Goal: Task Accomplishment & Management: Manage account settings

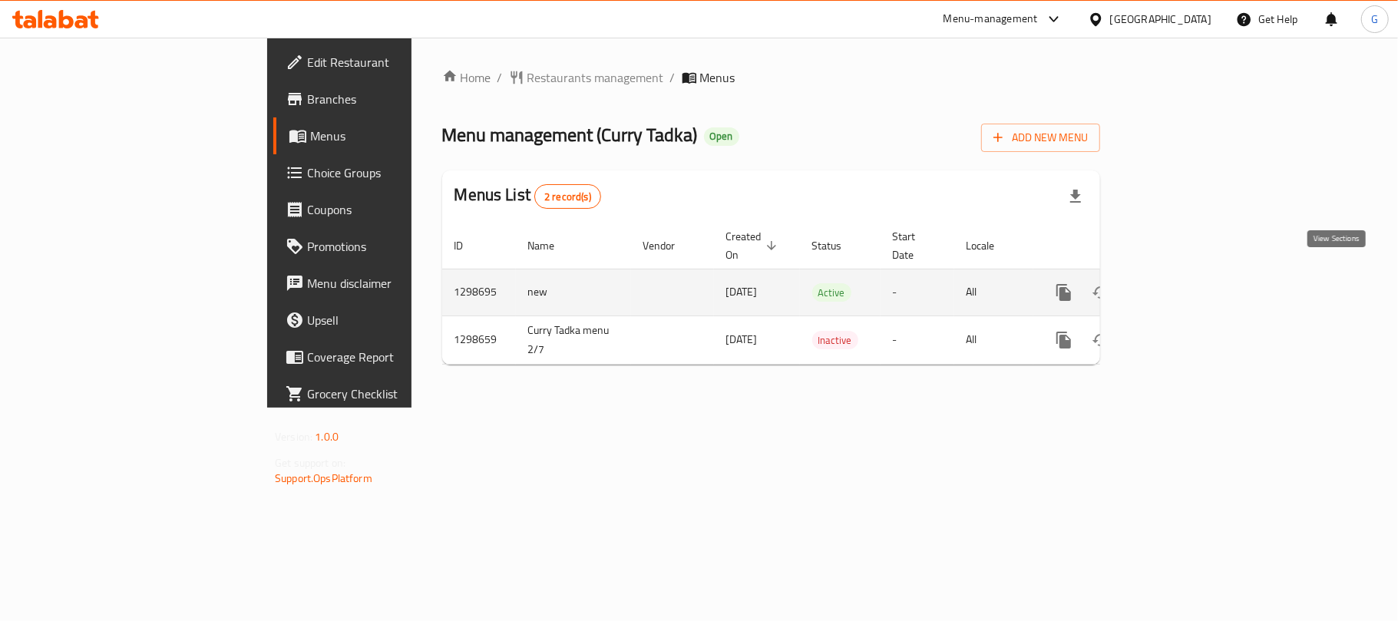
click at [1184, 283] on icon "enhanced table" at bounding box center [1174, 292] width 18 height 18
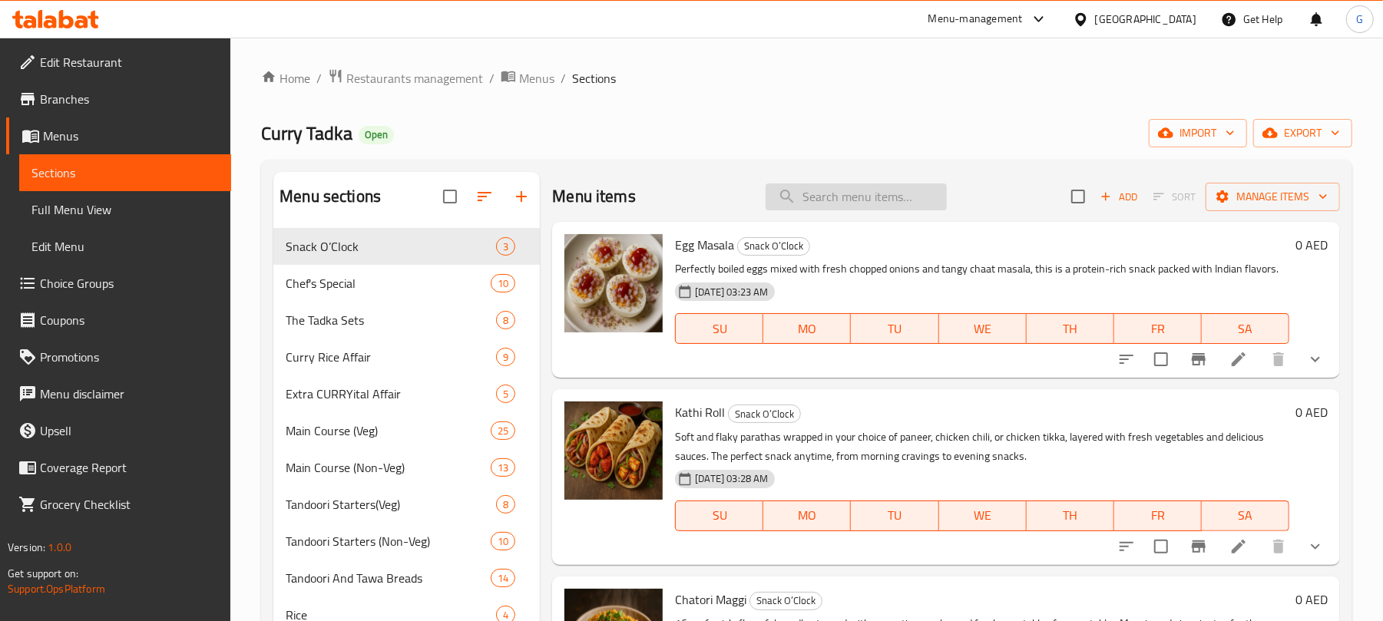
paste input "Kathi Roll"
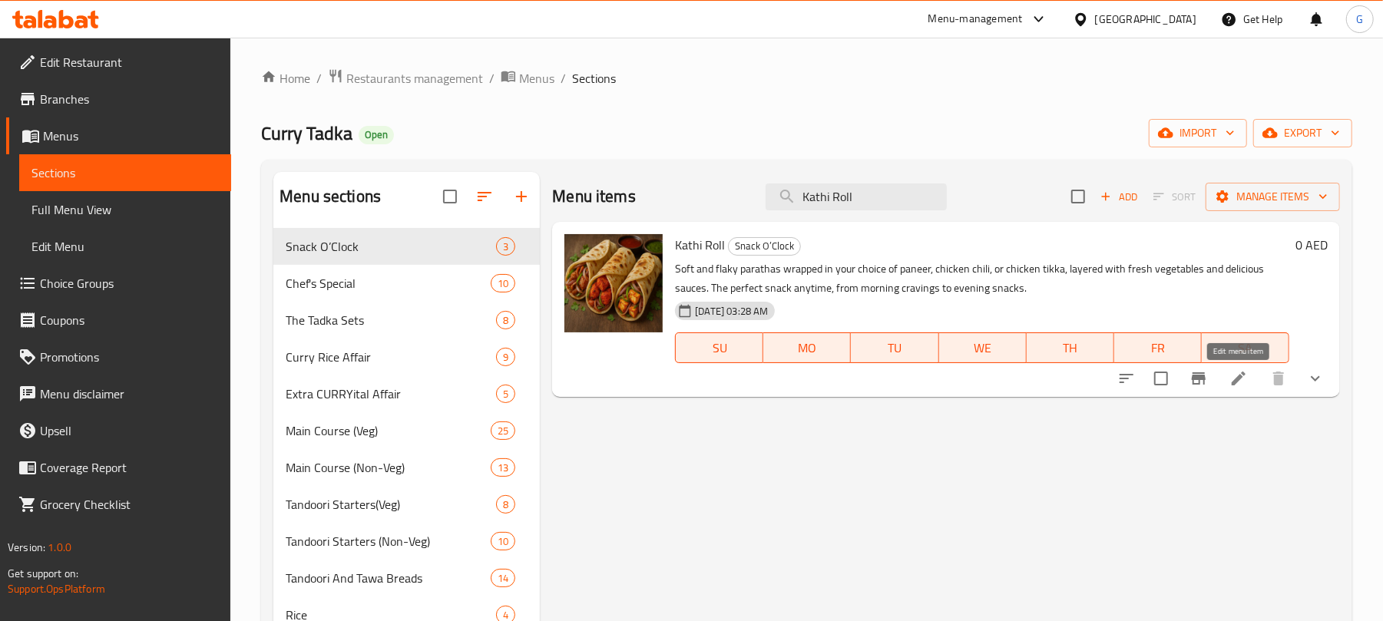
type input "Kathi Roll"
click at [1245, 382] on icon at bounding box center [1238, 378] width 18 height 18
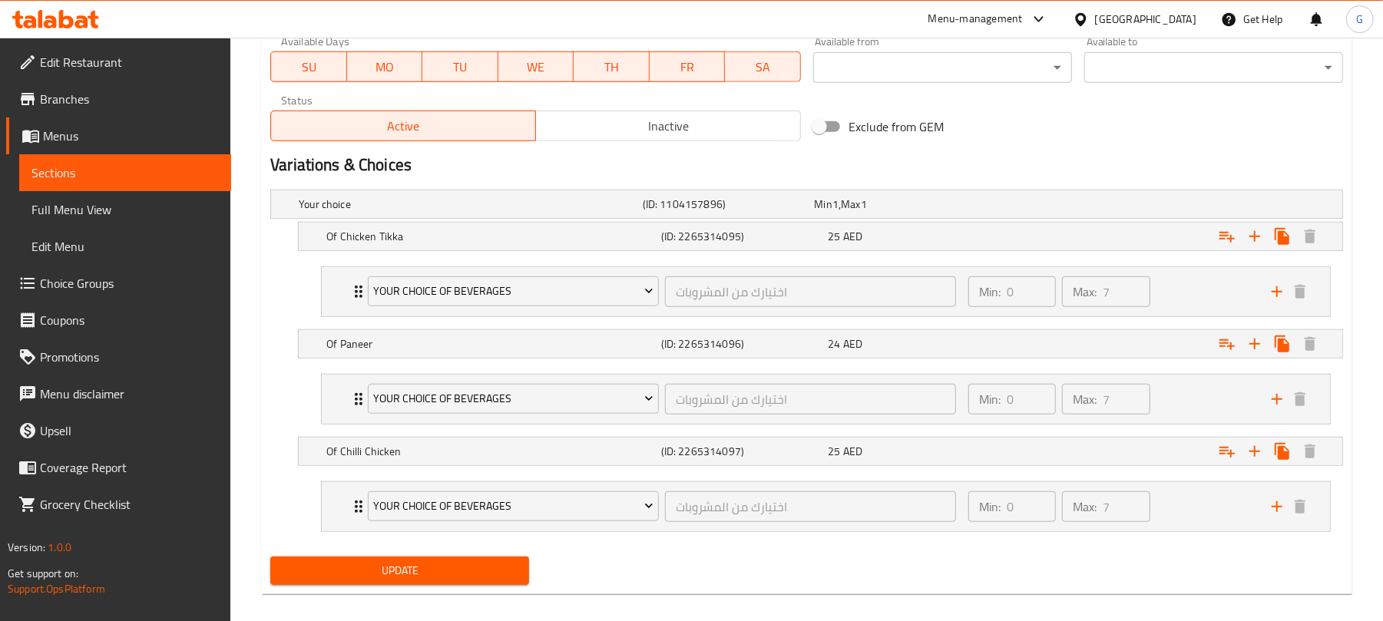
type input "اختيارك من المشروبات"
type input "0"
type input "7"
type input "اختيارك من المشروبات"
type input "0"
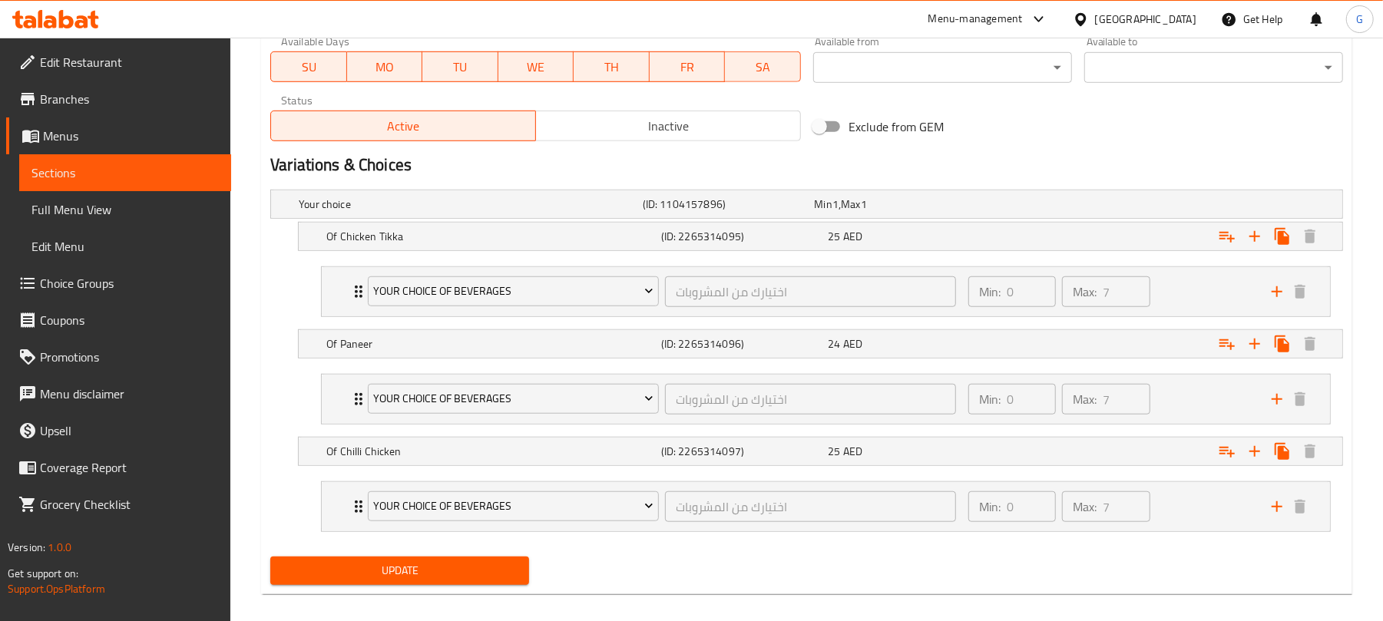
type input "7"
type input "اختيارك من المشروبات"
type input "0"
type input "7"
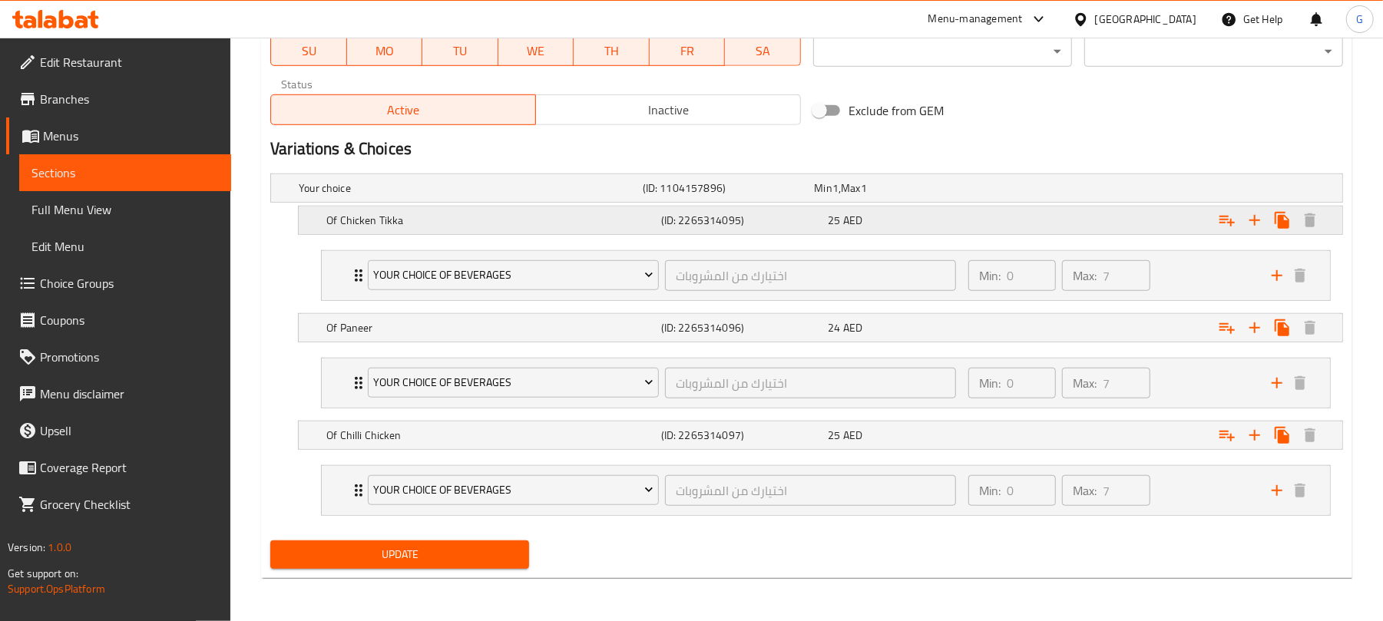
click at [450, 204] on div "Of Chicken Tikka (ID: 2265314095) 25 AED" at bounding box center [824, 220] width 1003 height 34
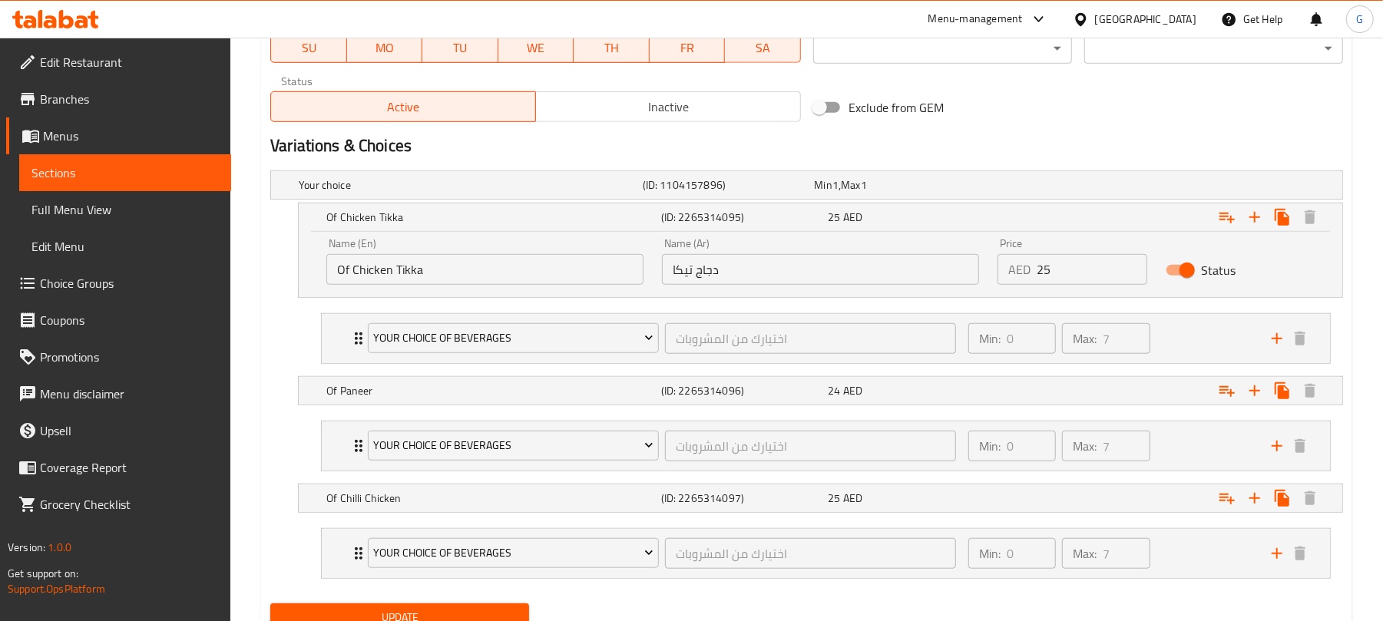
click at [669, 271] on input "دجاج تيكا" at bounding box center [820, 269] width 317 height 31
click at [734, 272] on input "اوف دجاج تيكا" at bounding box center [820, 269] width 317 height 31
type input "اوف دجاج تيكا"
click at [725, 396] on h5 "(ID: 2265314096)" at bounding box center [741, 390] width 161 height 15
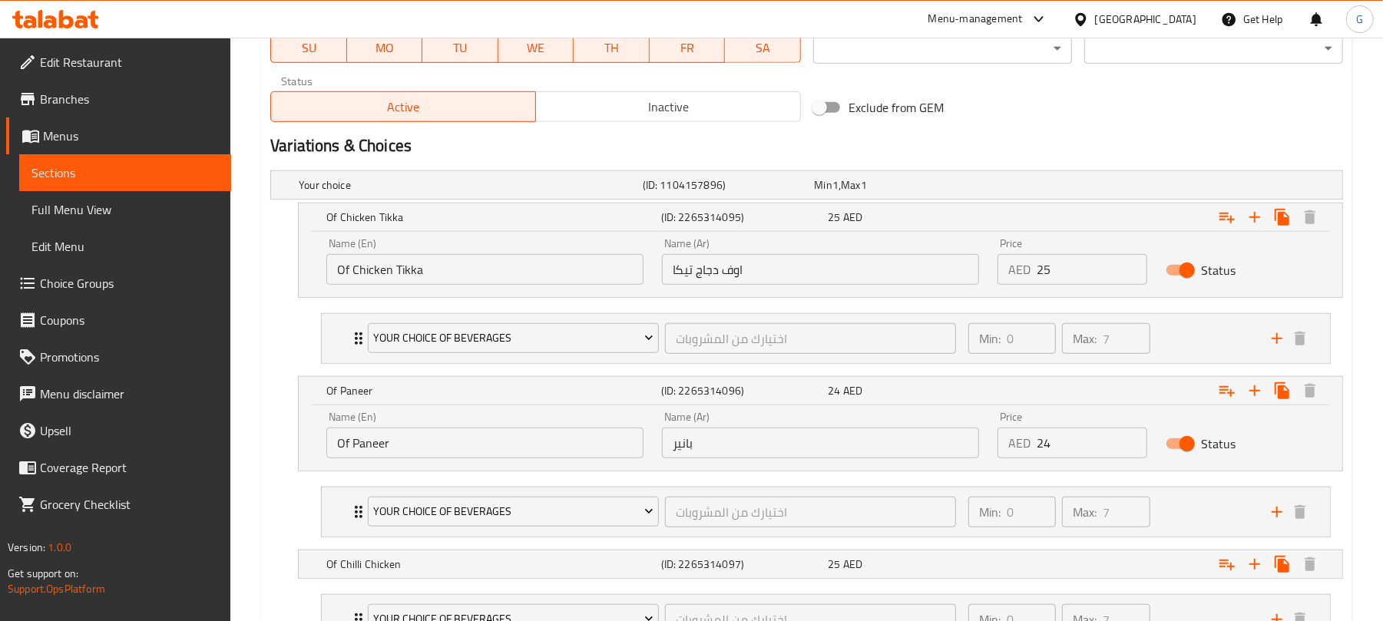
scroll to position [860, 0]
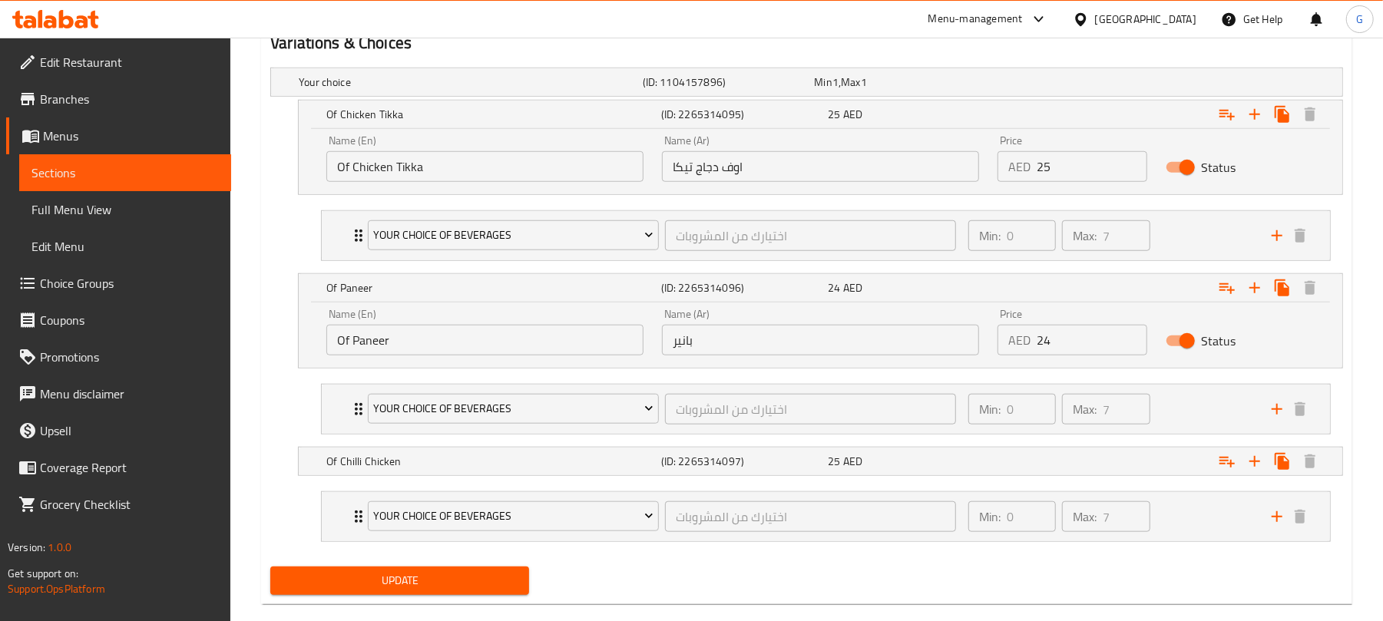
click at [673, 342] on input "بانير" at bounding box center [820, 340] width 317 height 31
paste input "اوف"
type input "اوف بانير"
click at [683, 458] on h5 "(ID: 2265314097)" at bounding box center [741, 461] width 161 height 15
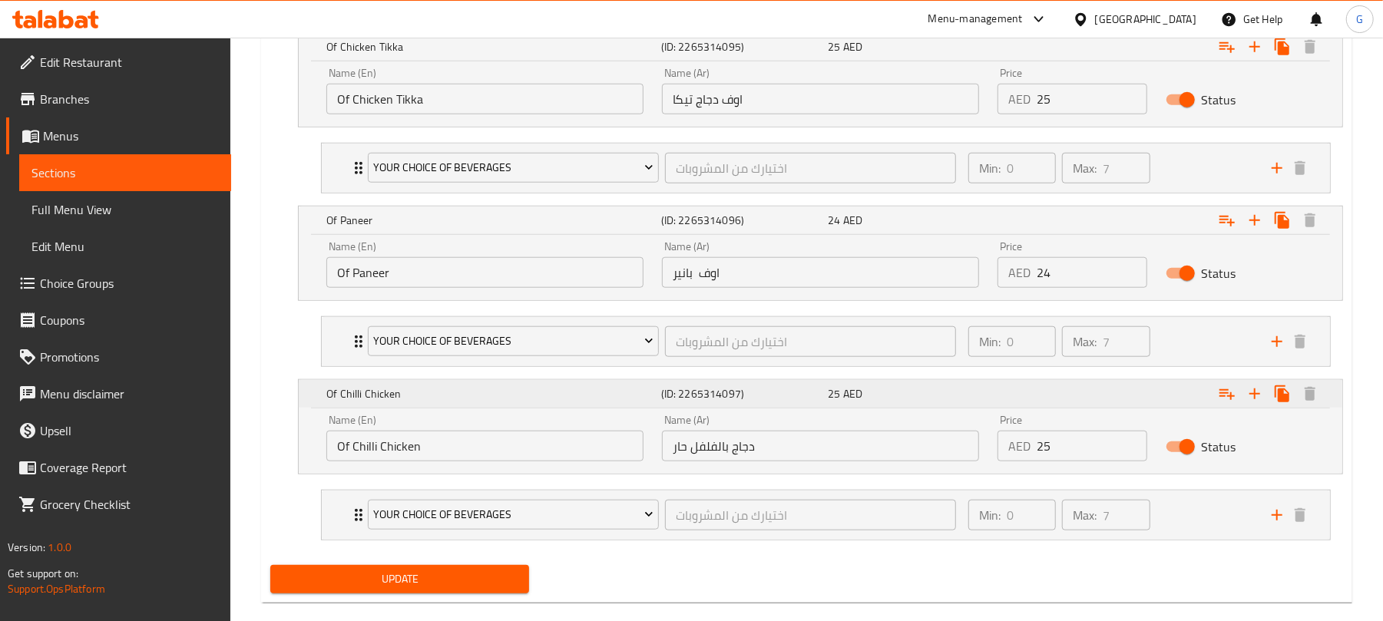
scroll to position [957, 0]
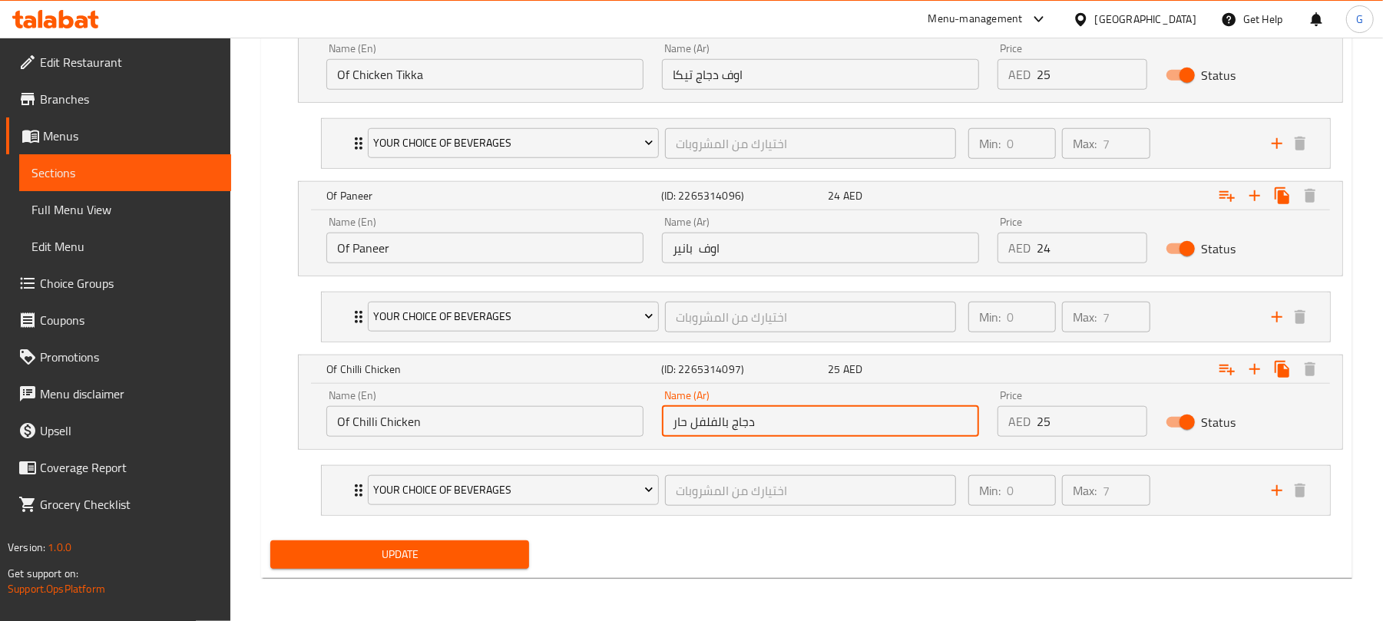
click at [666, 424] on input "دجاج بالفلفل حار" at bounding box center [820, 421] width 317 height 31
paste input "اوف"
type input "اوف دجاج بالفلفل حار"
click at [501, 544] on button "Update" at bounding box center [399, 554] width 259 height 28
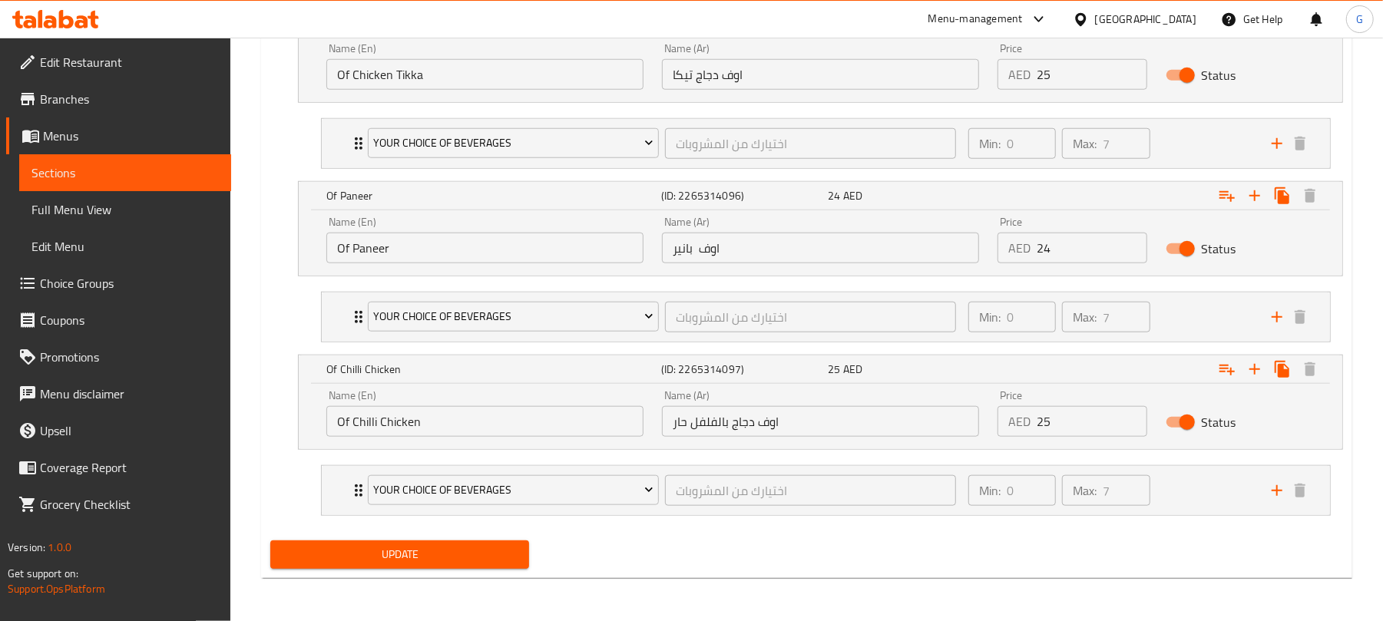
scroll to position [854, 0]
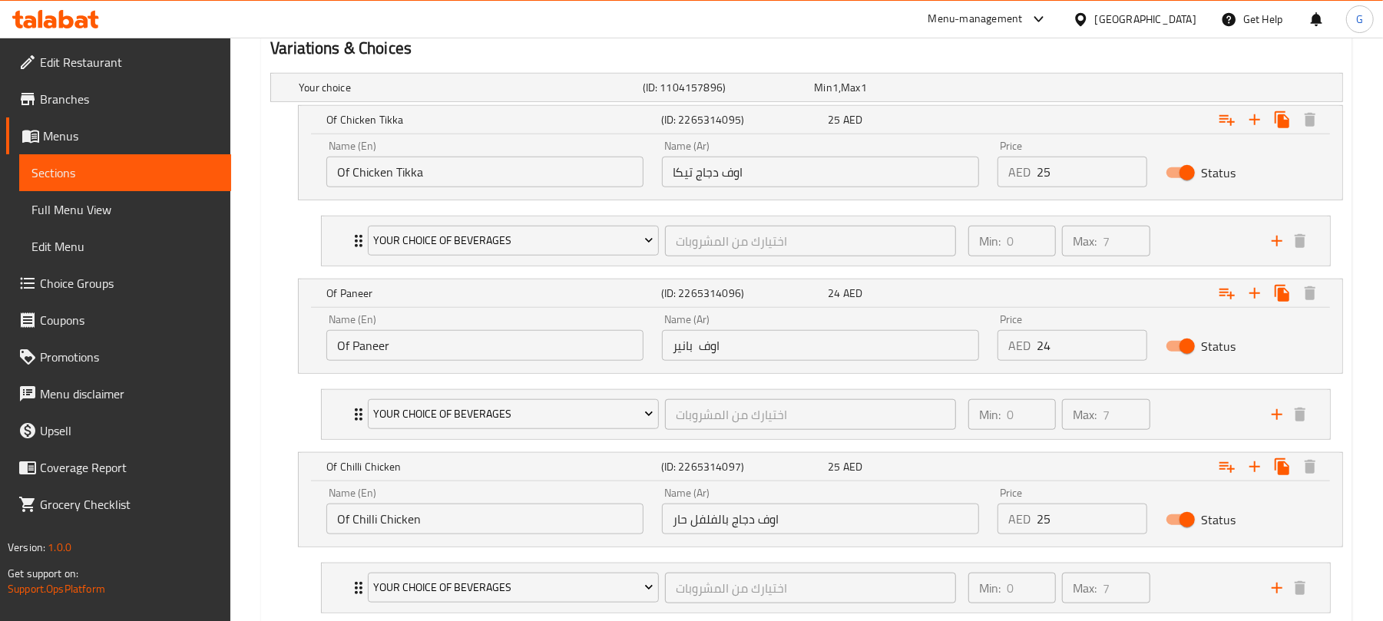
click at [345, 172] on input "Of Chicken Tikka" at bounding box center [484, 172] width 317 height 31
drag, startPoint x: 345, startPoint y: 172, endPoint x: 336, endPoint y: 166, distance: 10.4
click at [336, 166] on input "Of Chicken Tikka" at bounding box center [484, 172] width 317 height 31
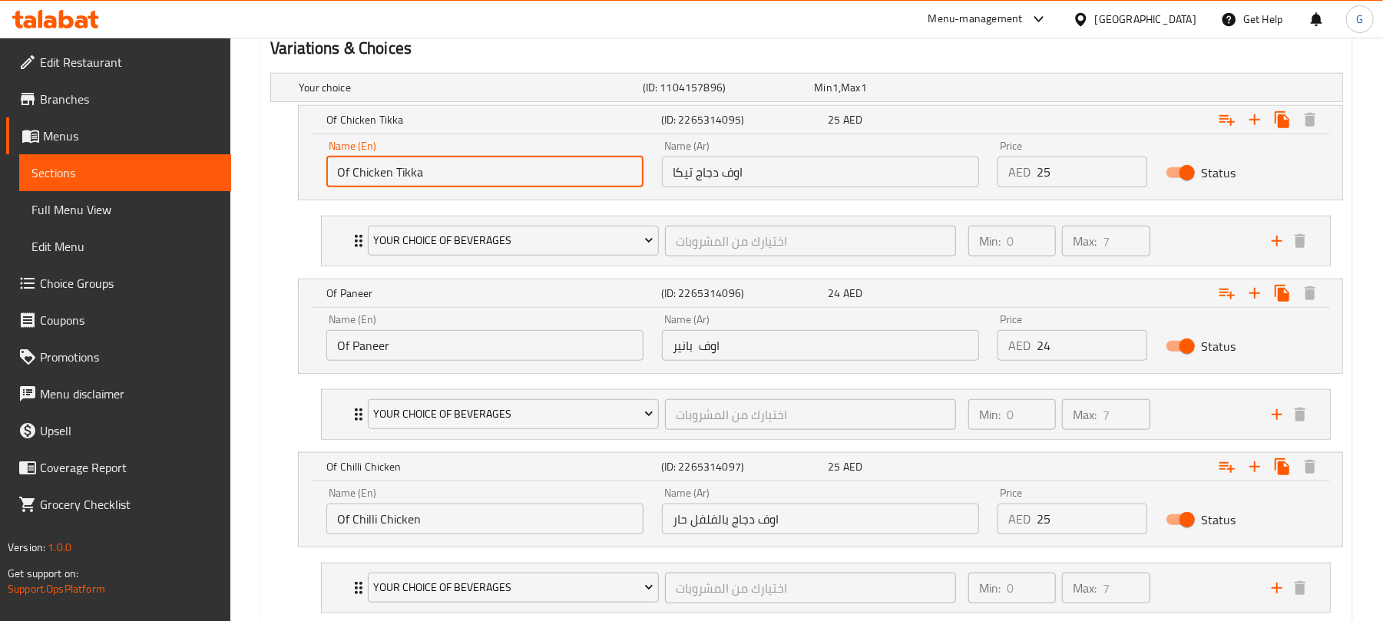
click at [336, 166] on input "Of Chicken Tikka" at bounding box center [484, 172] width 317 height 31
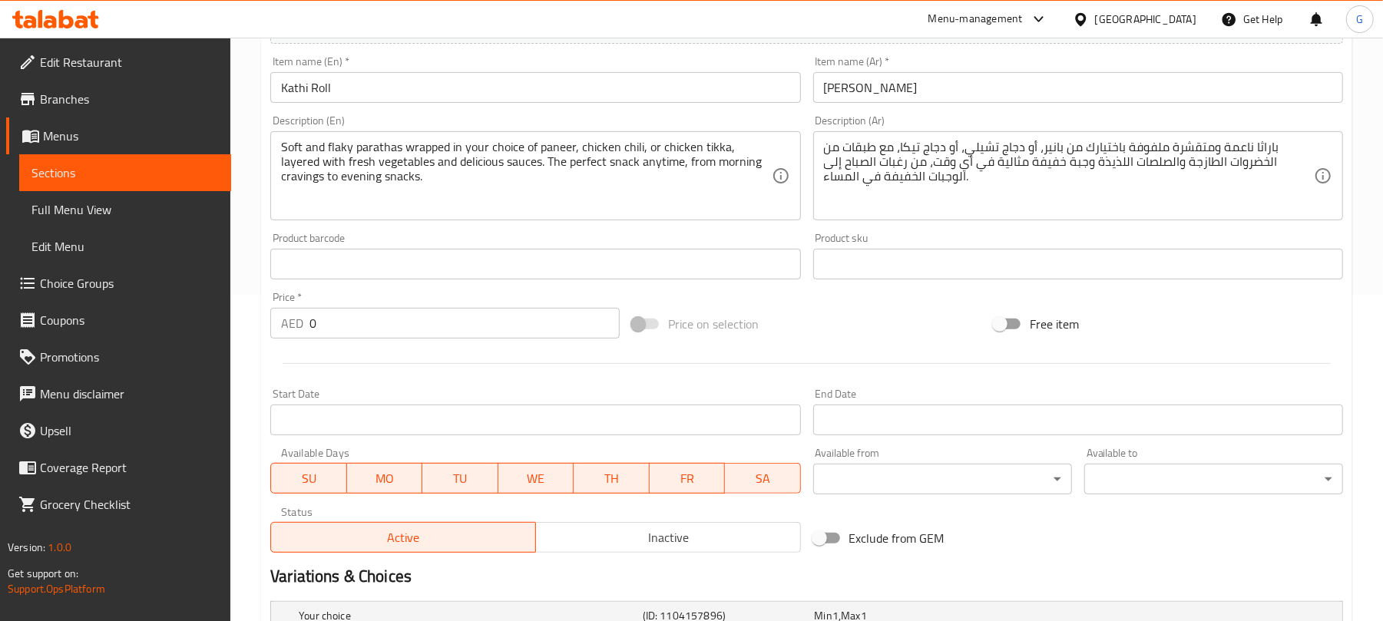
scroll to position [240, 0]
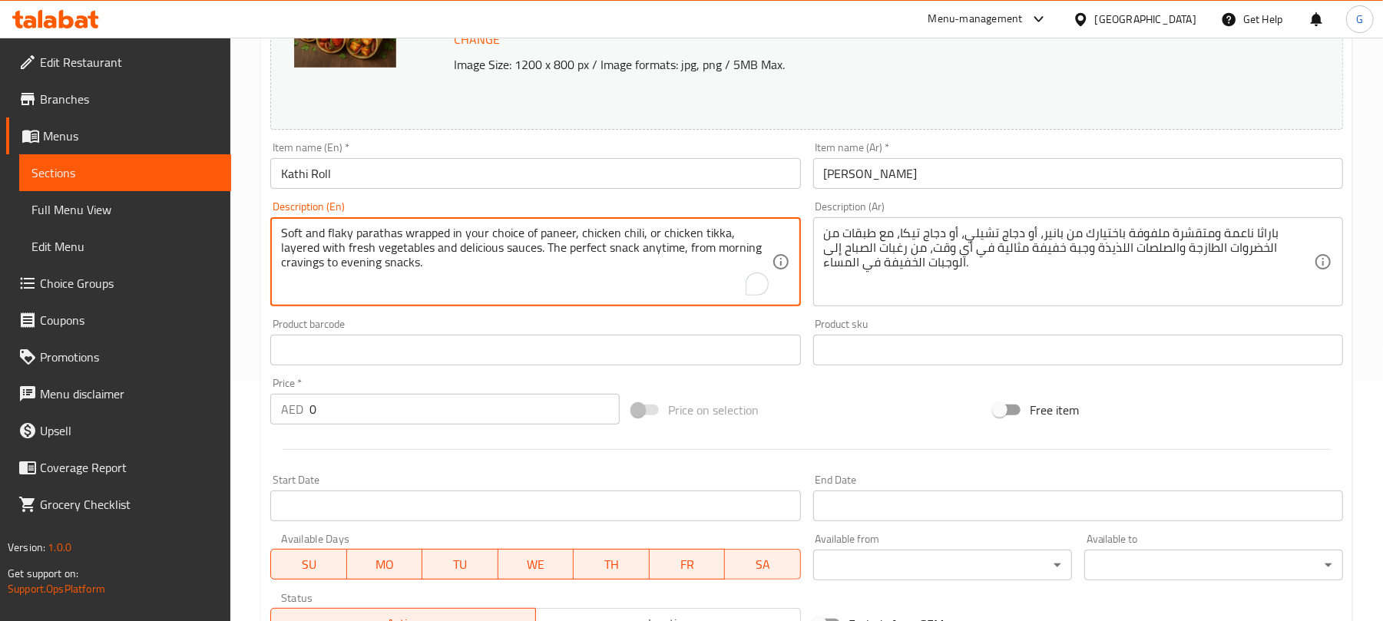
drag, startPoint x: 722, startPoint y: 229, endPoint x: 660, endPoint y: 231, distance: 62.2
paste textarea "Of Chicken T"
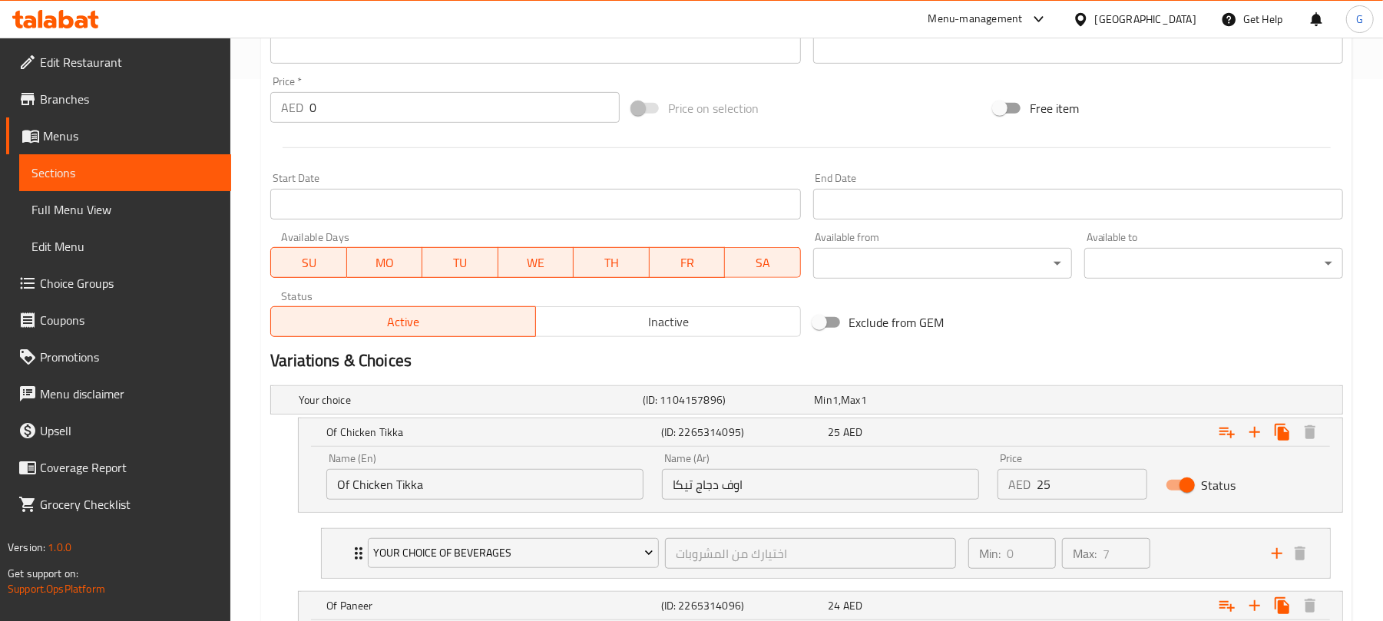
scroll to position [752, 0]
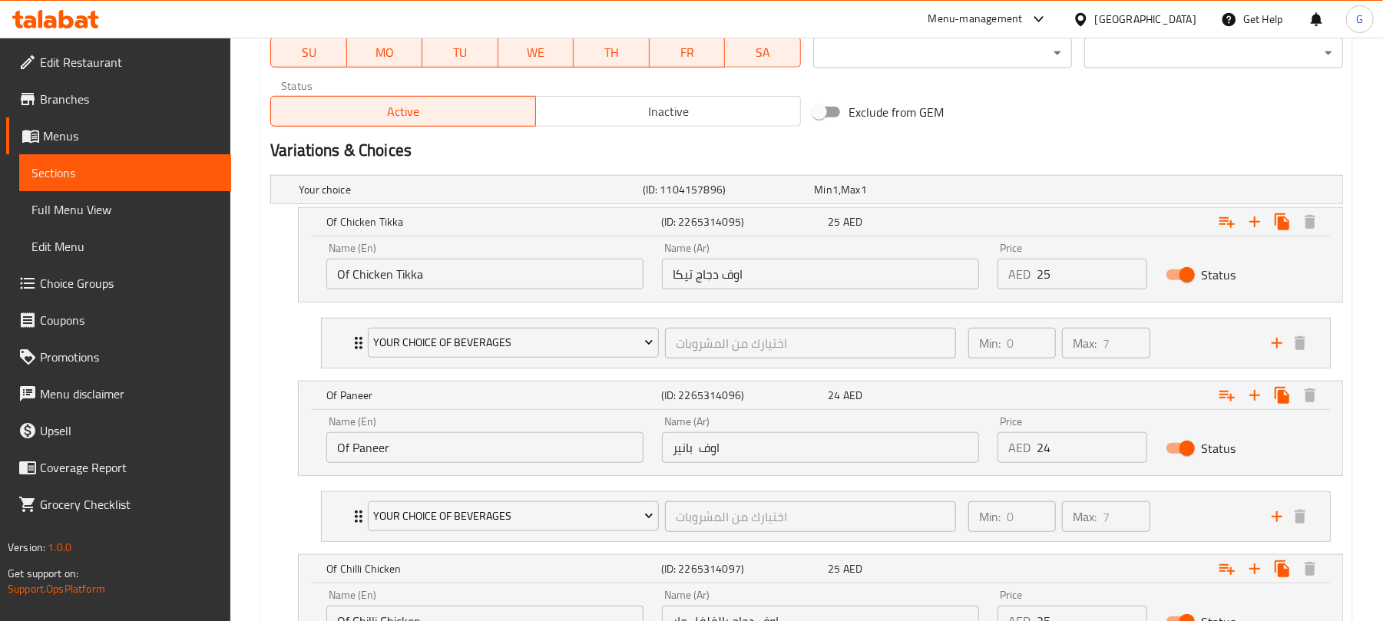
click at [384, 454] on input "Of Paneer" at bounding box center [484, 447] width 317 height 31
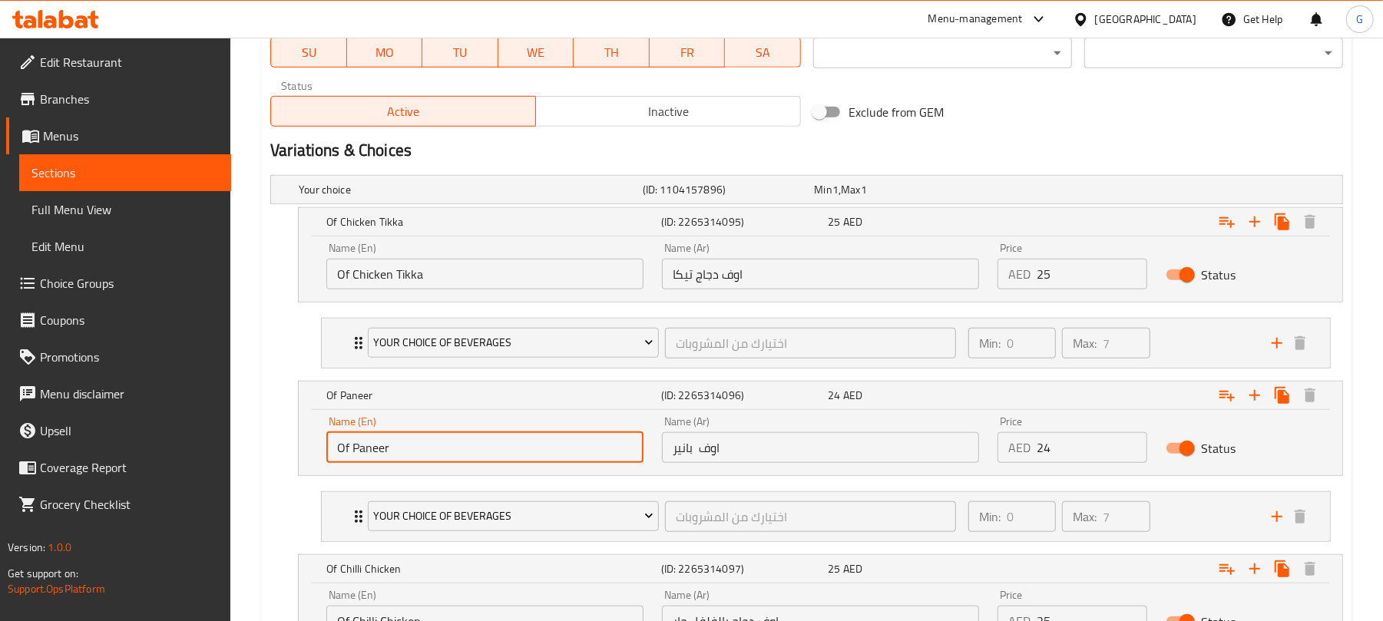
click at [384, 454] on input "Of Paneer" at bounding box center [484, 447] width 317 height 31
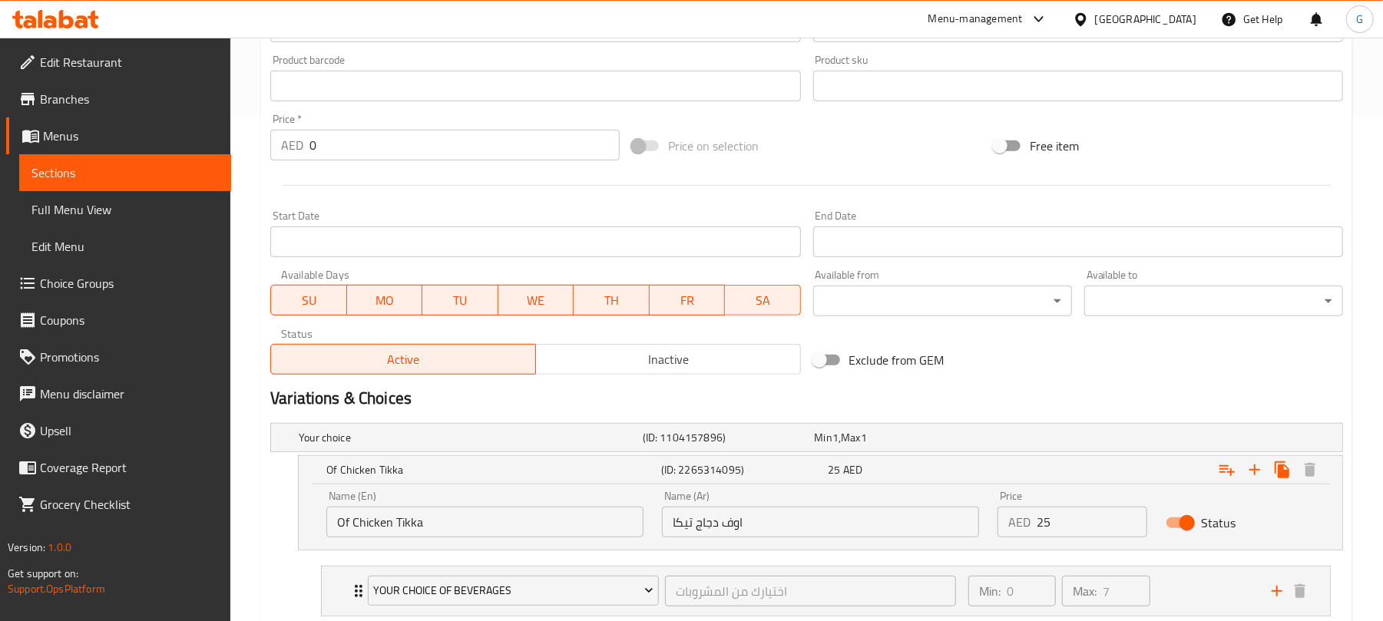
scroll to position [240, 0]
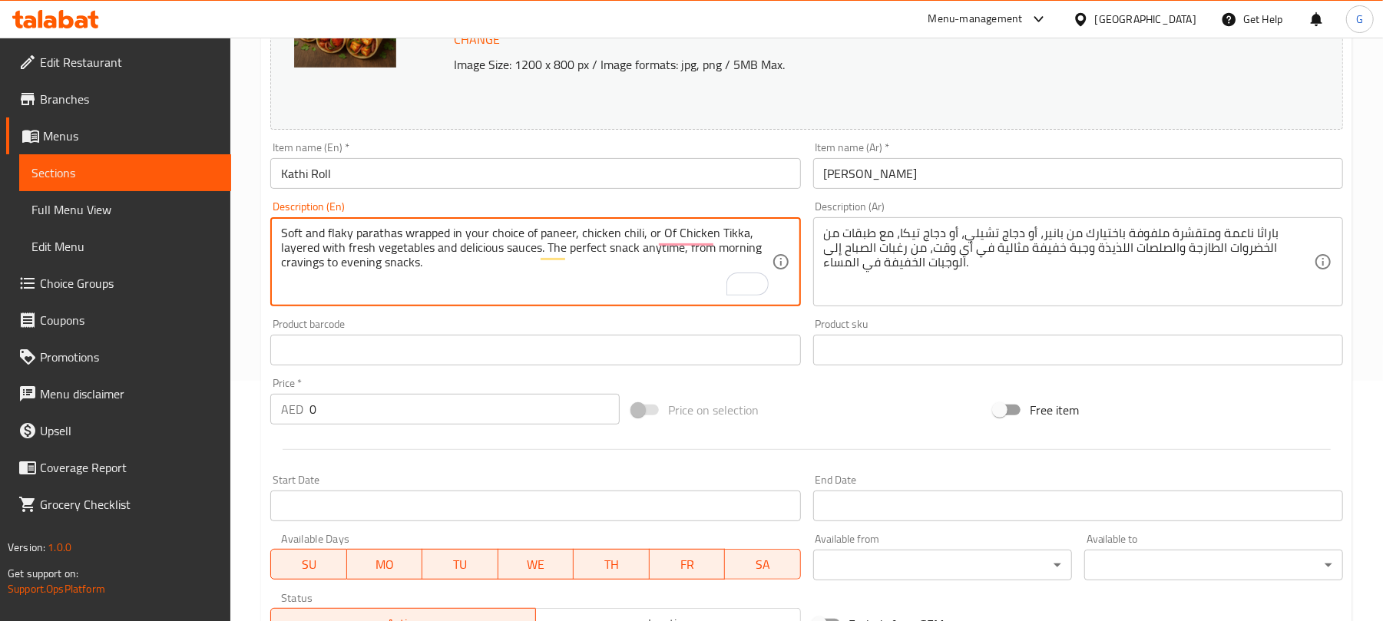
click at [557, 230] on textarea "Soft and flaky parathas wrapped in your choice of paneer, chicken chili, or Of …" at bounding box center [526, 262] width 490 height 73
paste textarea "Of P"
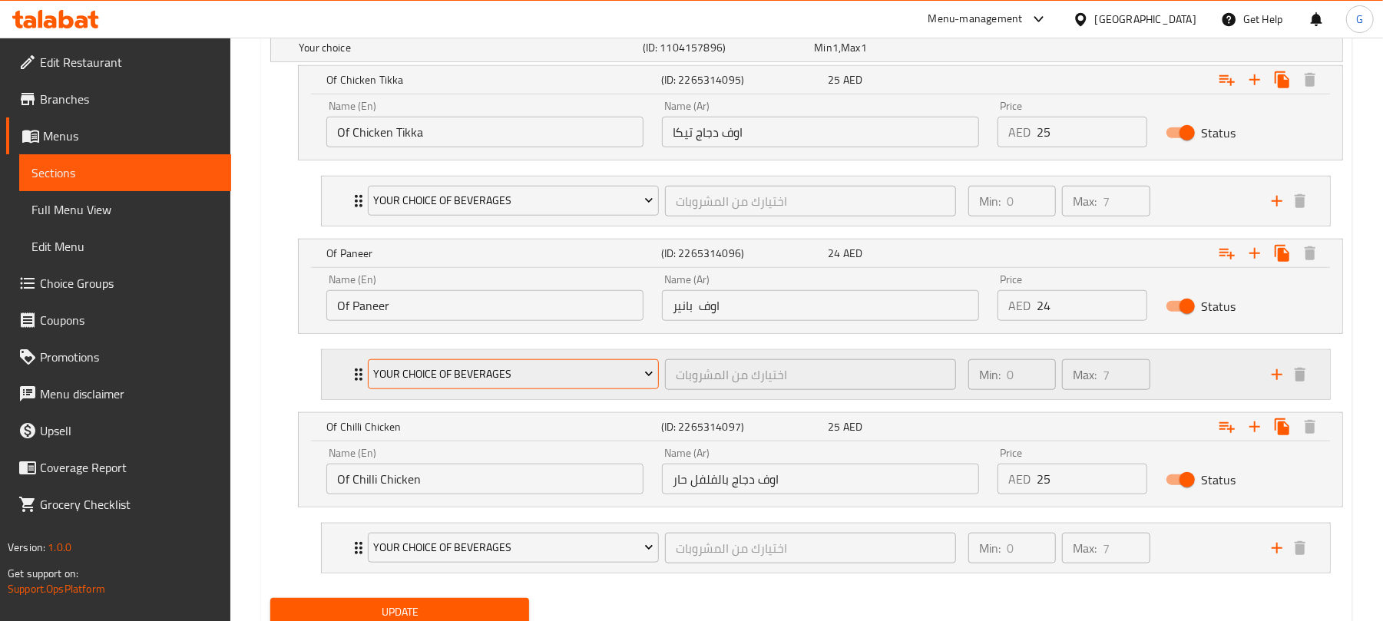
scroll to position [957, 0]
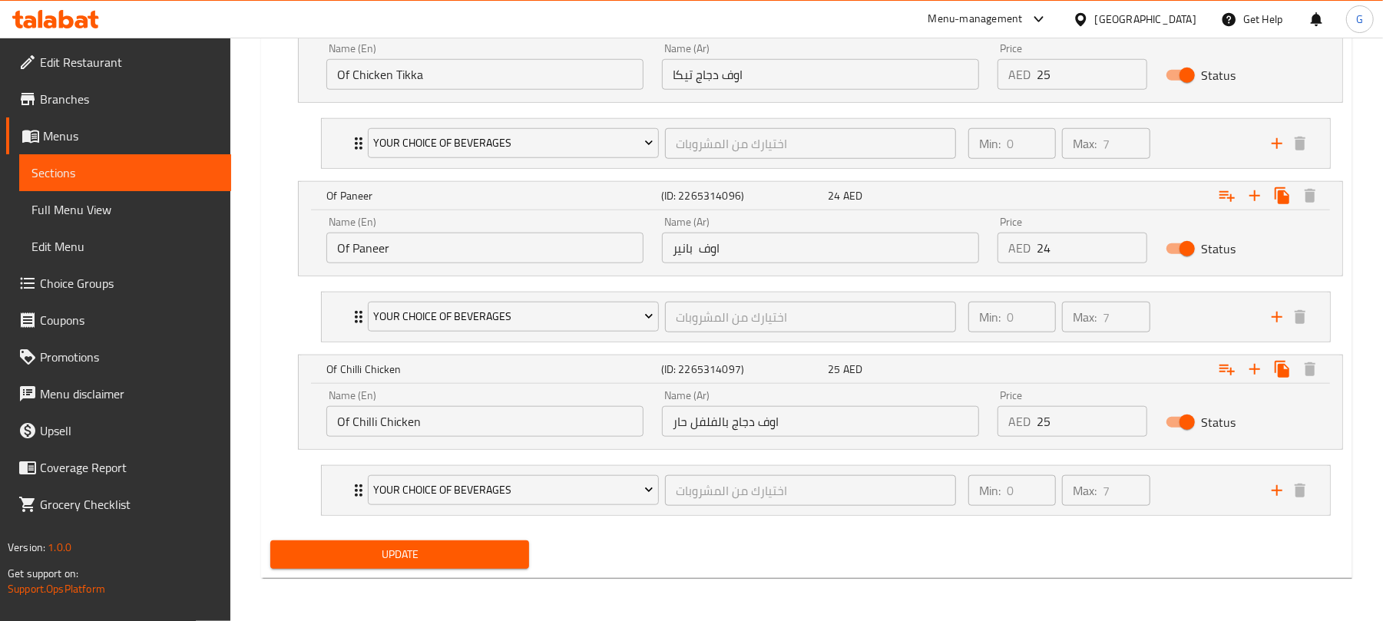
click at [390, 421] on input "Of Chilli Chicken" at bounding box center [484, 421] width 317 height 31
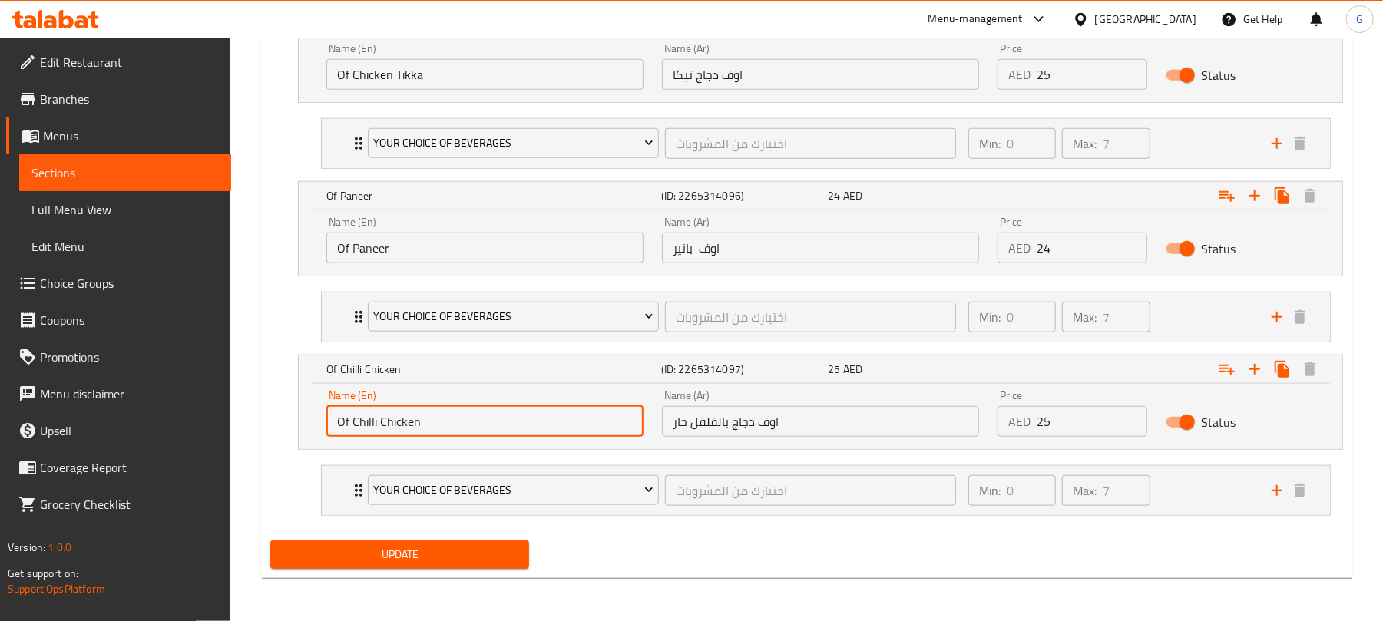
click at [390, 421] on input "Of Chilli Chicken" at bounding box center [484, 421] width 317 height 31
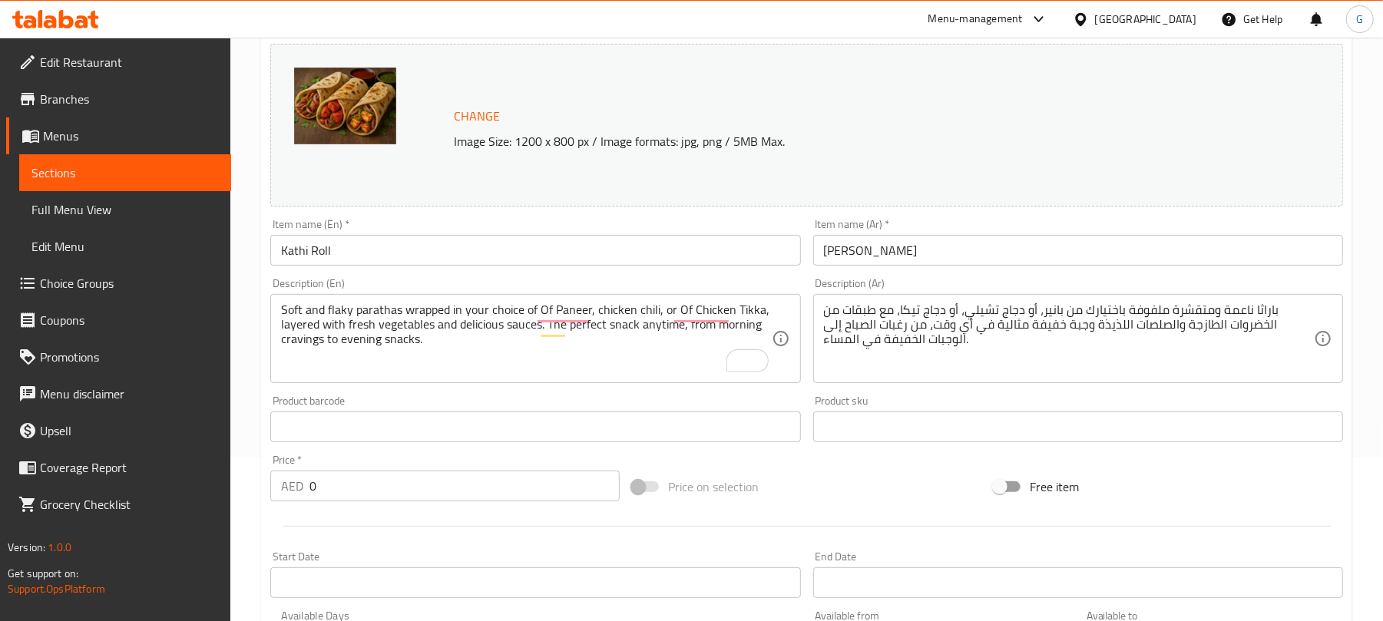
scroll to position [138, 0]
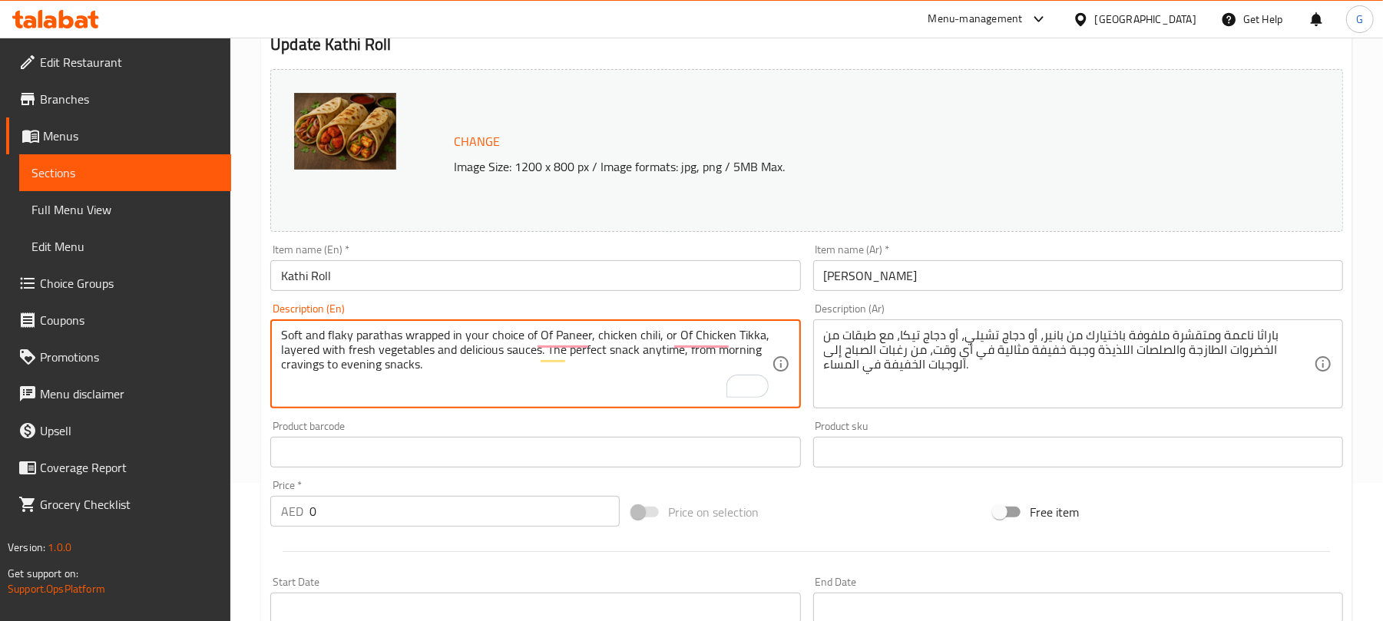
drag, startPoint x: 654, startPoint y: 333, endPoint x: 593, endPoint y: 335, distance: 61.5
paste textarea "Of Chilli Chicken"
click at [603, 349] on textarea "Soft and flaky parathas wrapped in your choice of Of Paneer, Of Chilli Chicken,…" at bounding box center [526, 364] width 490 height 73
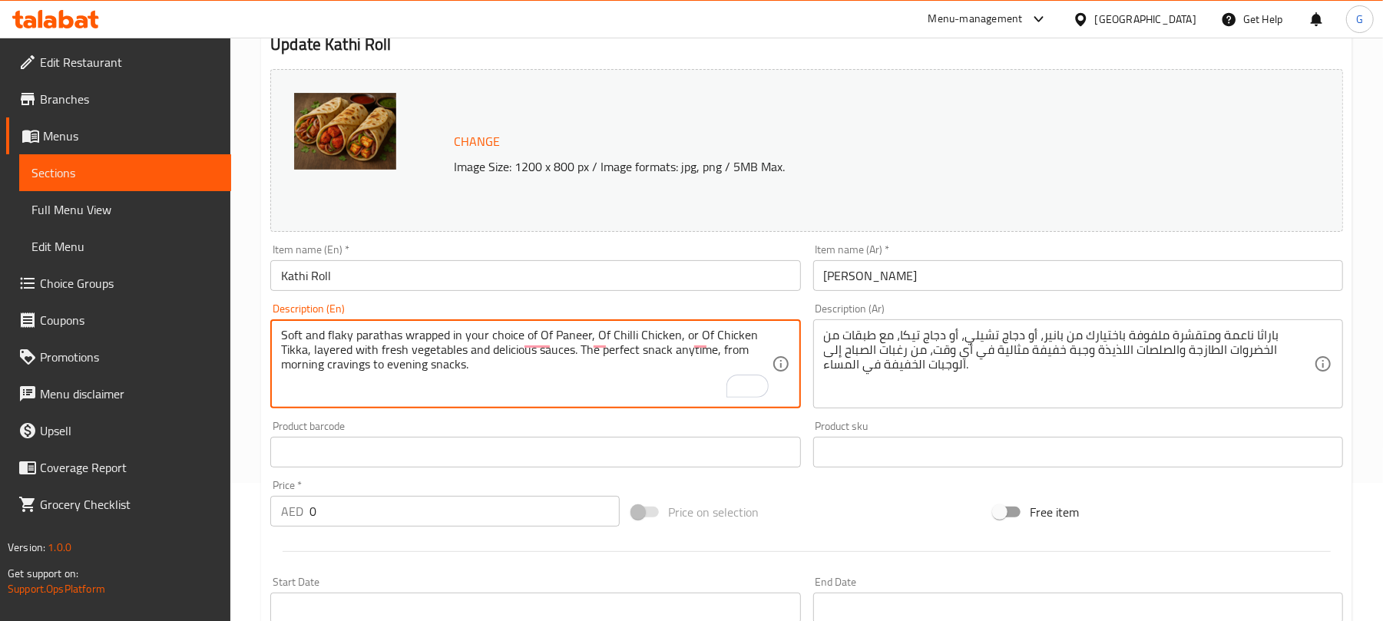
type textarea "Soft and flaky parathas wrapped in your choice of Of Paneer, Of Chilli Chicken,…"
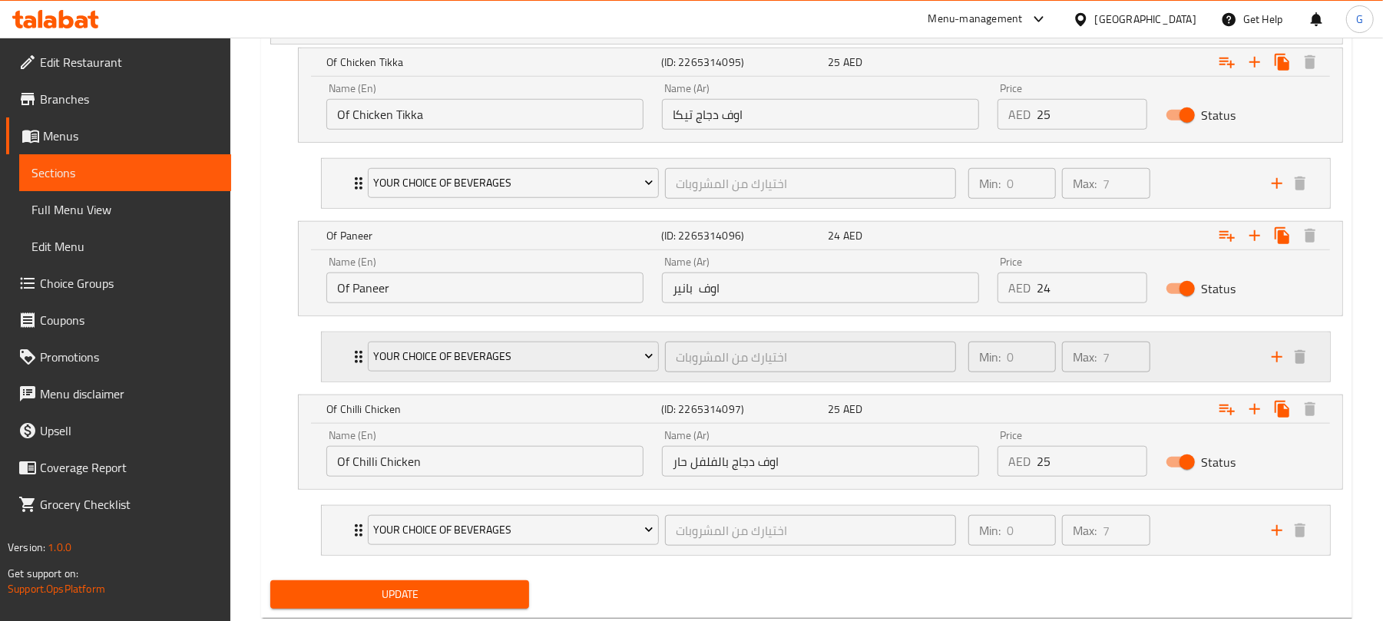
scroll to position [957, 0]
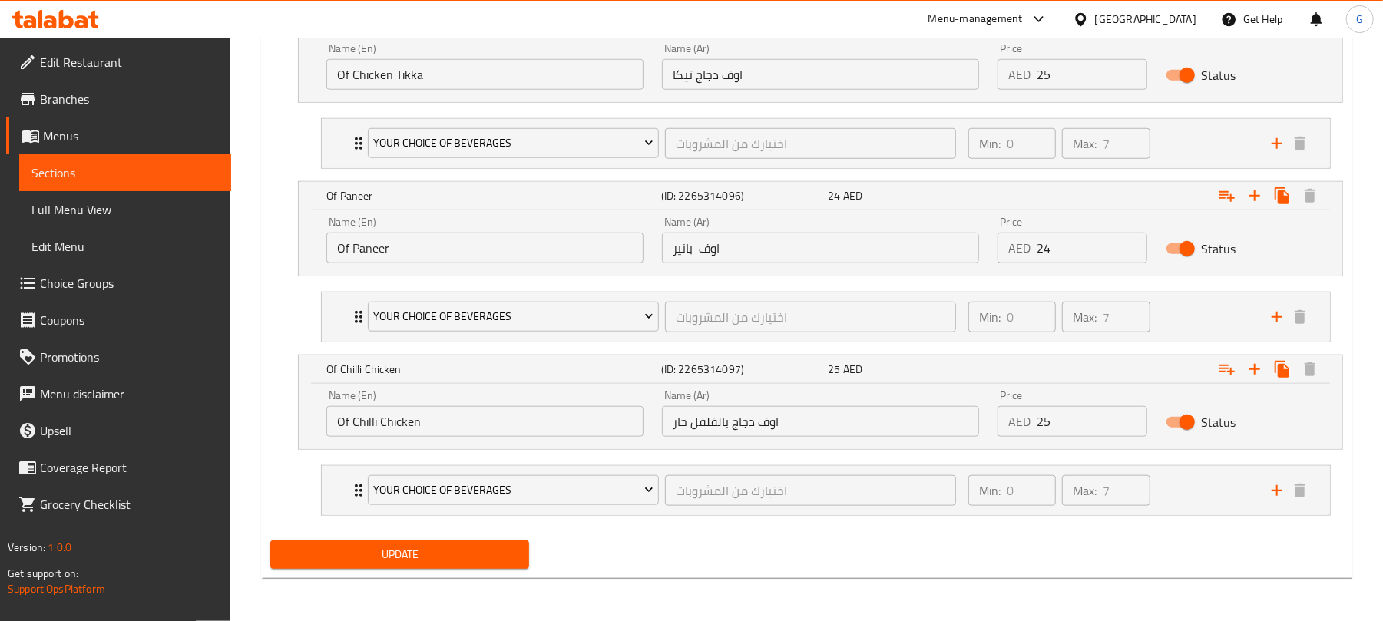
click at [708, 243] on input "اوف بانير" at bounding box center [820, 248] width 317 height 31
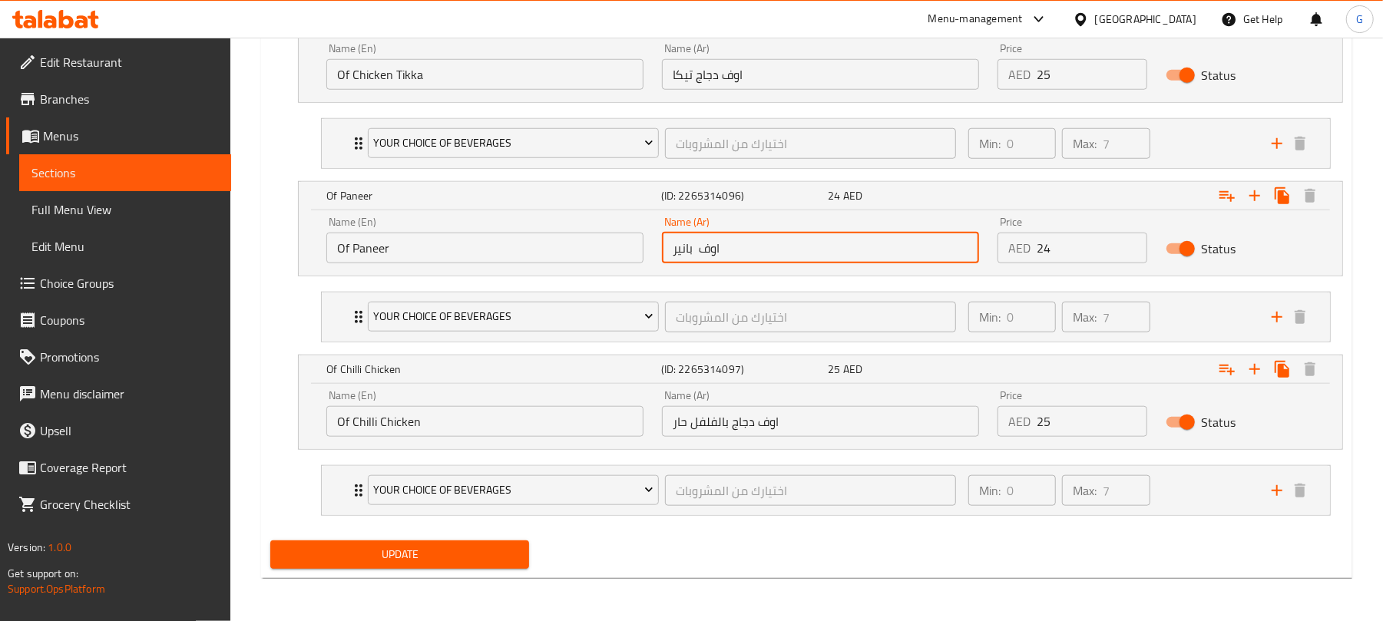
click at [708, 243] on input "اوف بانير" at bounding box center [820, 248] width 317 height 31
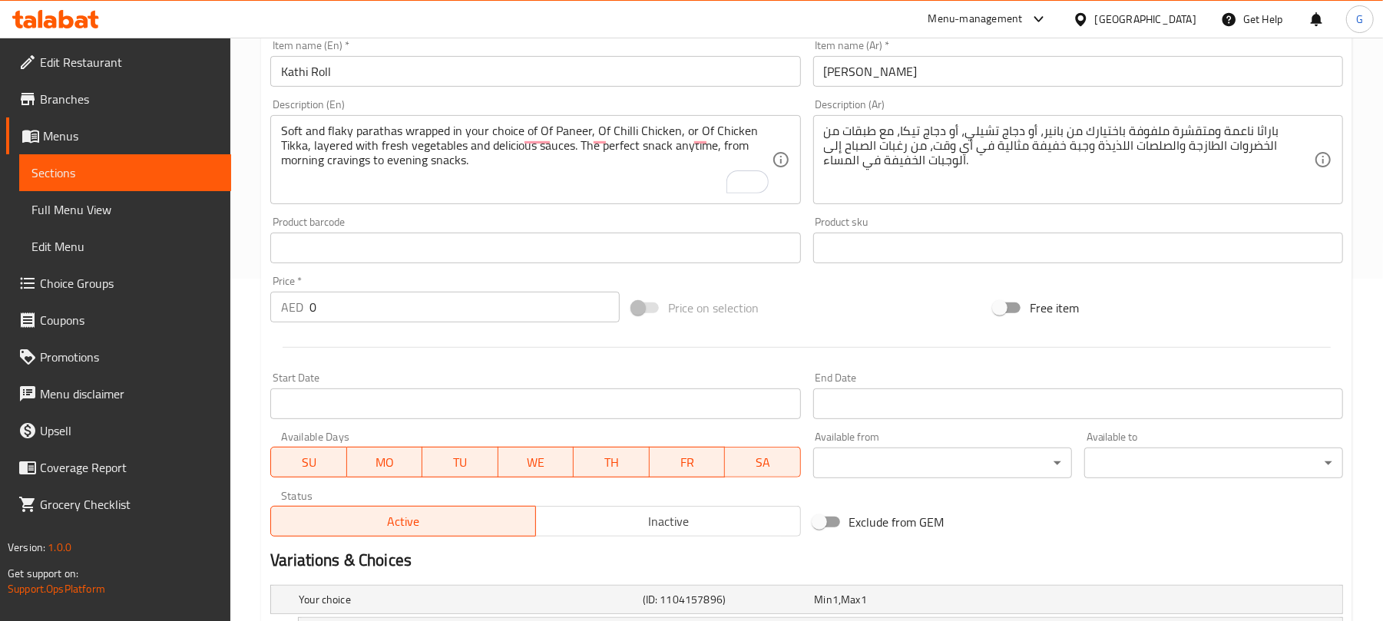
scroll to position [0, 0]
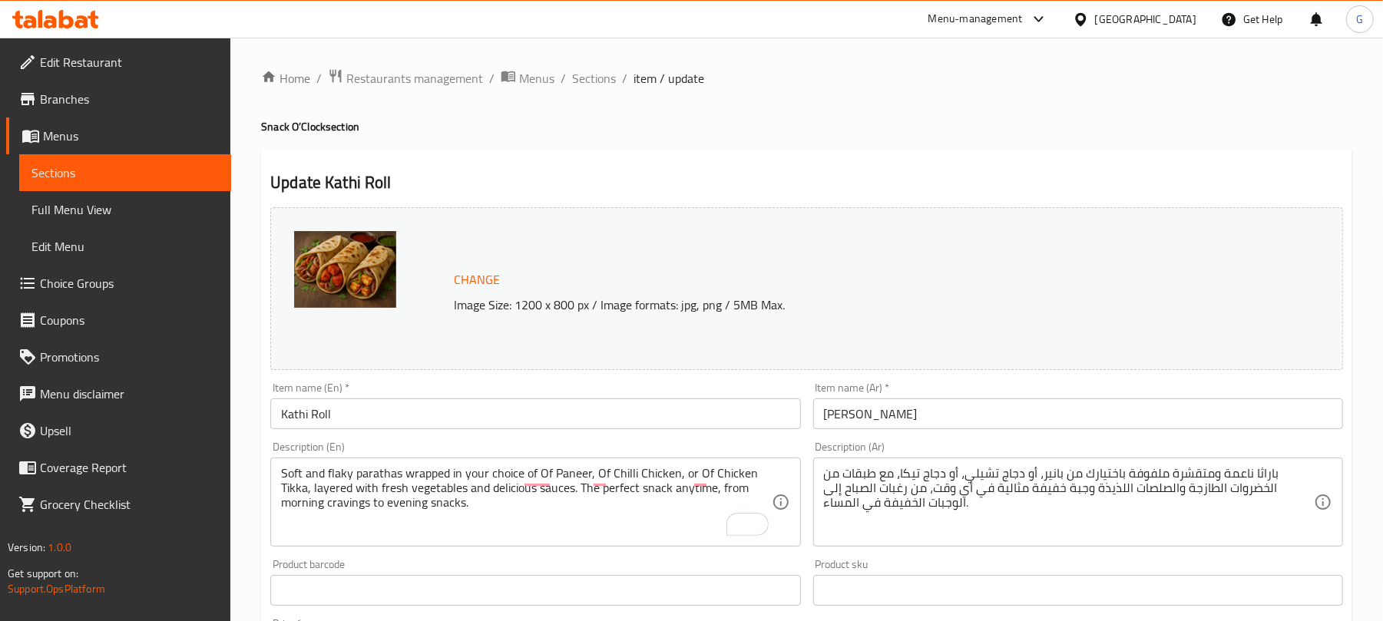
click at [949, 504] on textarea "باراثا ناعمة ومتقشرة ملفوفة باختيارك من بانير، أو دجاج تشيلي، أو دجاج تيكا، مع …" at bounding box center [1069, 502] width 490 height 73
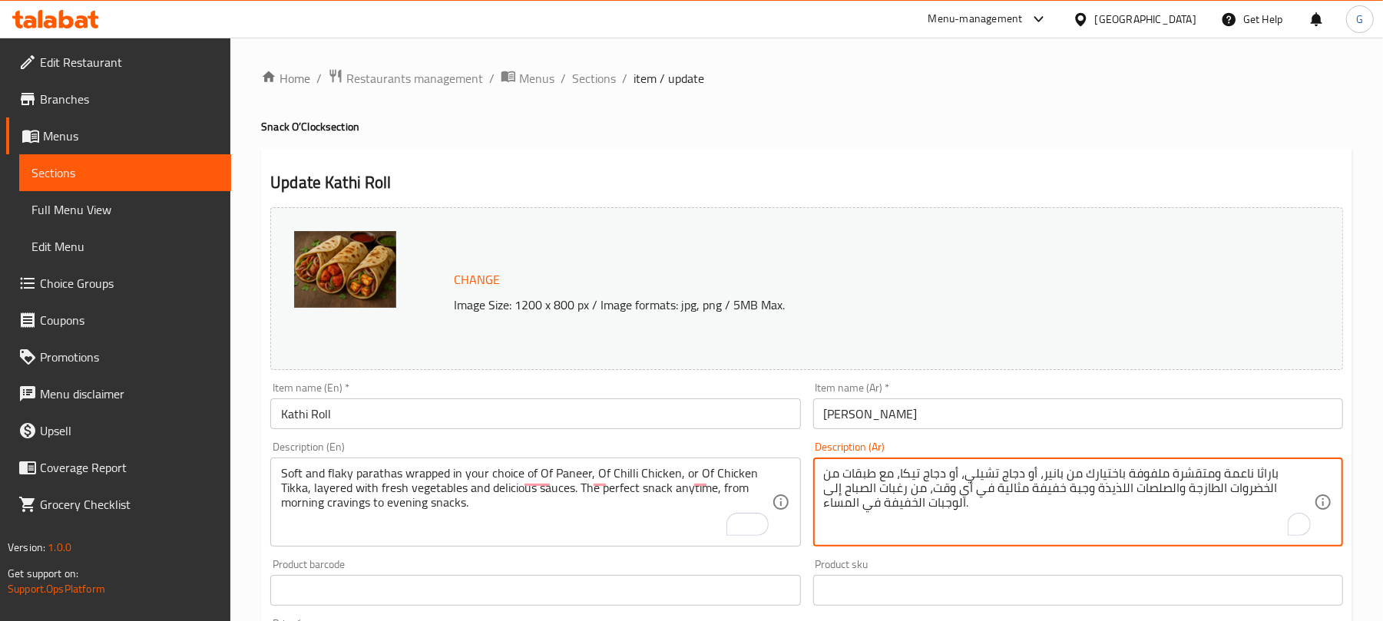
click at [949, 504] on textarea "باراثا ناعمة ومتقشرة ملفوفة باختيارك من بانير، أو دجاج تشيلي، أو دجاج تيكا، مع …" at bounding box center [1069, 502] width 490 height 73
paste textarea "طرية وهشة، ملفوفة باختيارك من اوف بانير، أو اوف دجاج بالفلفل الحار، أو اوف دجاج…"
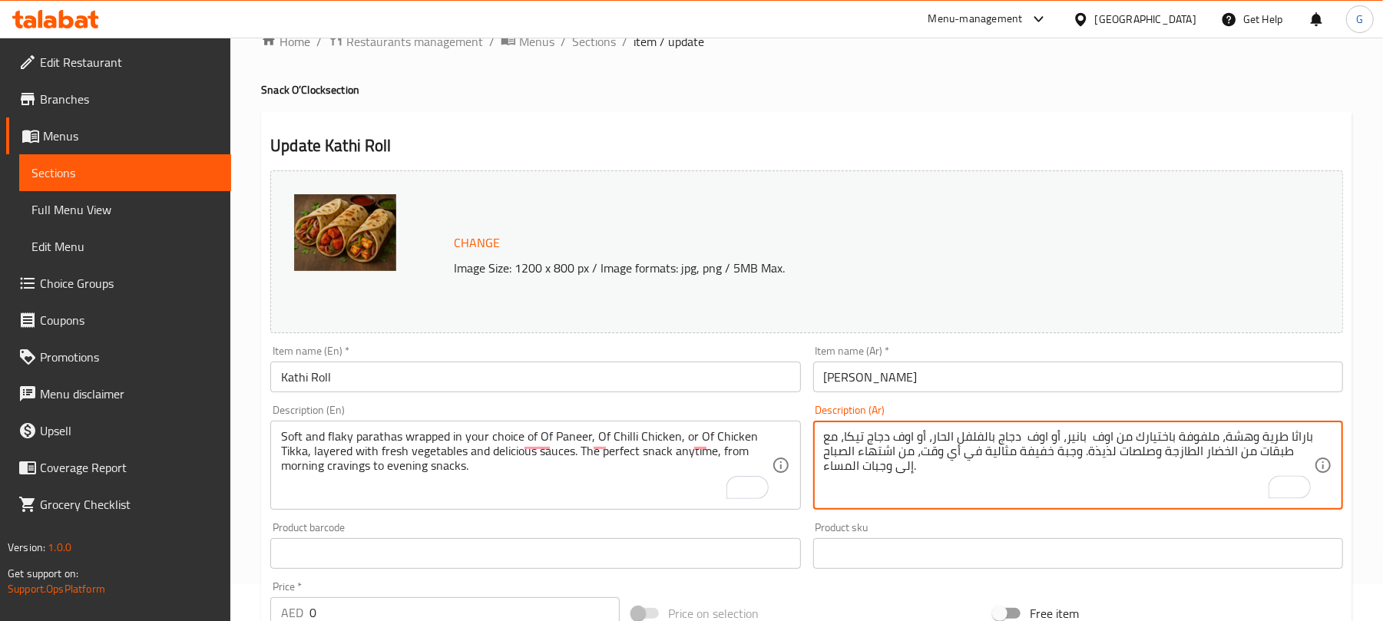
scroll to position [102, 0]
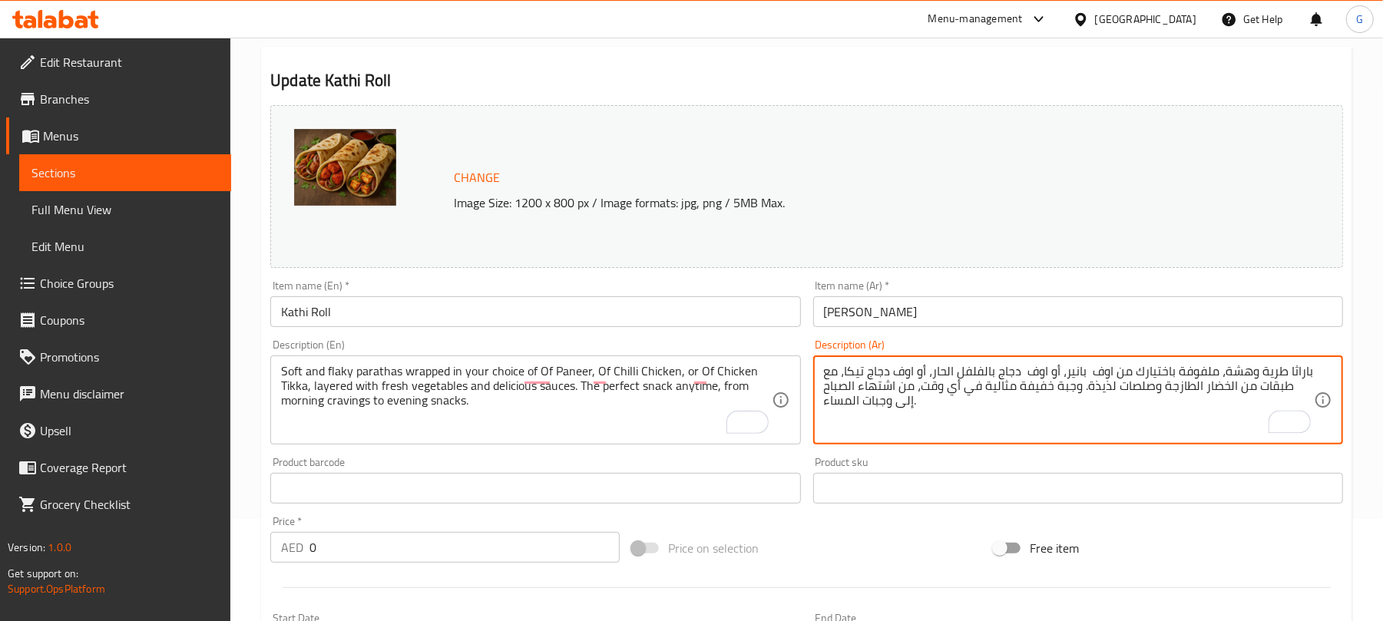
type textarea "باراثا طرية وهشة، ملفوفة باختيارك من اوف بانير، أو اوف دجاج بالفلفل الحار، أو ا…"
click at [903, 302] on input "[PERSON_NAME]" at bounding box center [1078, 311] width 530 height 31
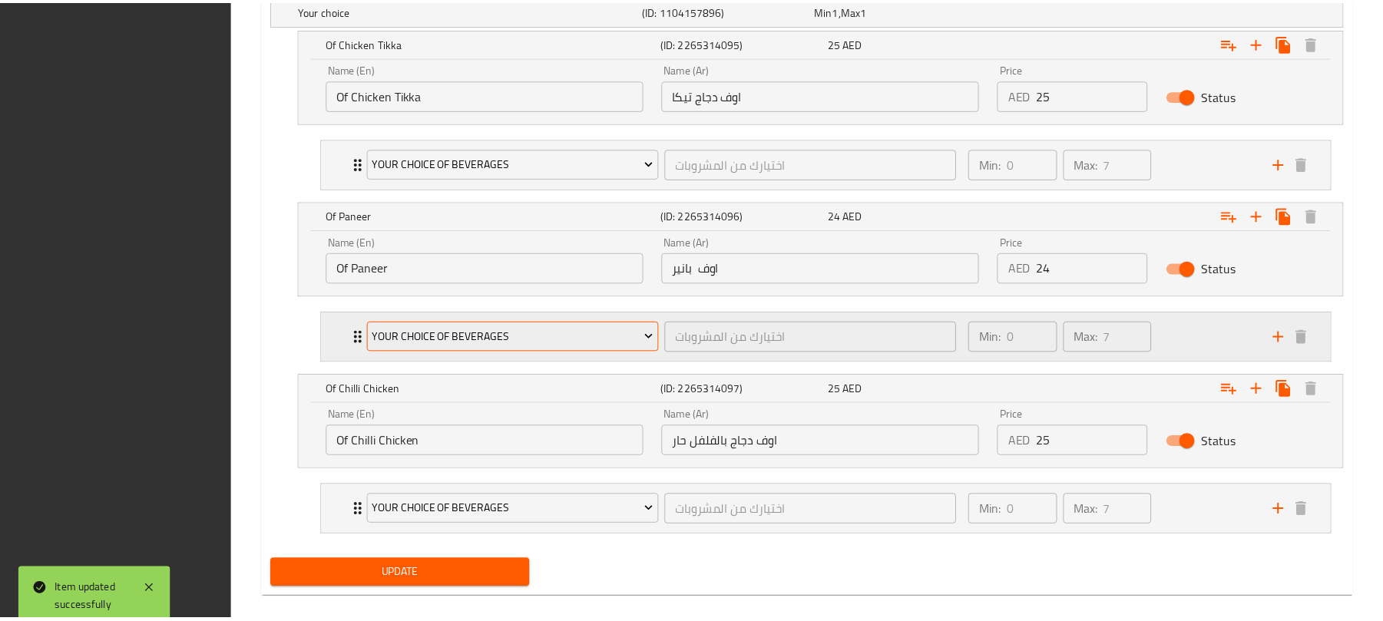
scroll to position [957, 0]
